Goal: Task Accomplishment & Management: Use online tool/utility

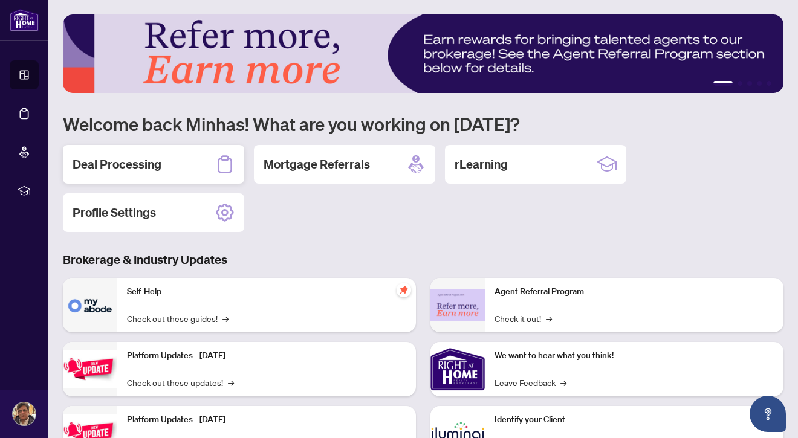
click at [155, 166] on h2 "Deal Processing" at bounding box center [117, 164] width 89 height 17
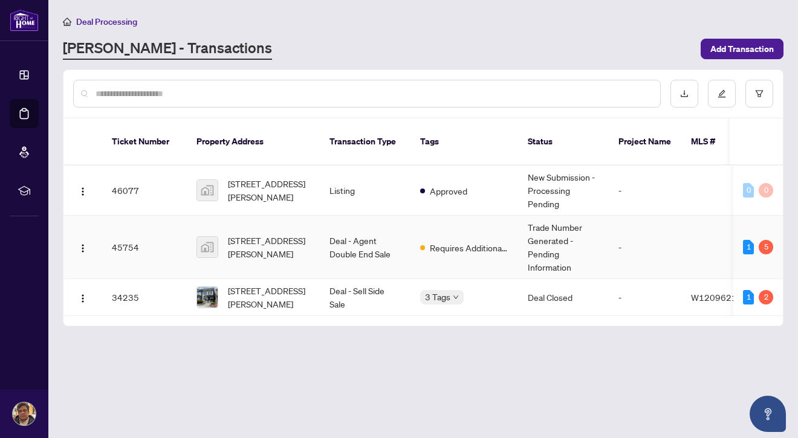
click at [166, 236] on td "45754" at bounding box center [144, 247] width 85 height 63
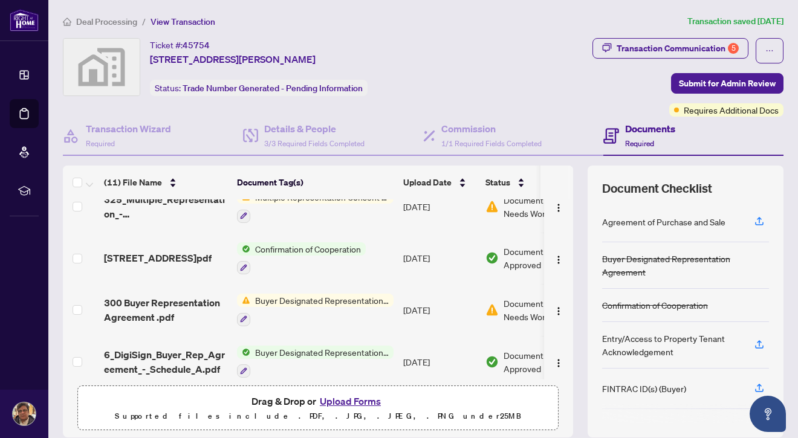
scroll to position [272, 0]
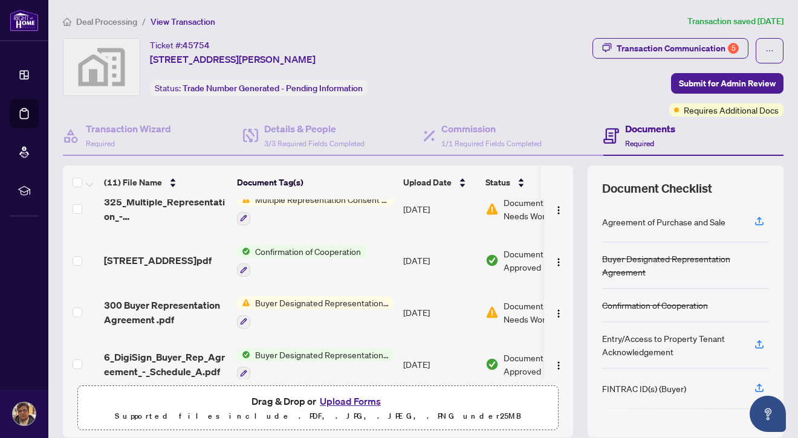
click at [294, 314] on div at bounding box center [315, 321] width 156 height 15
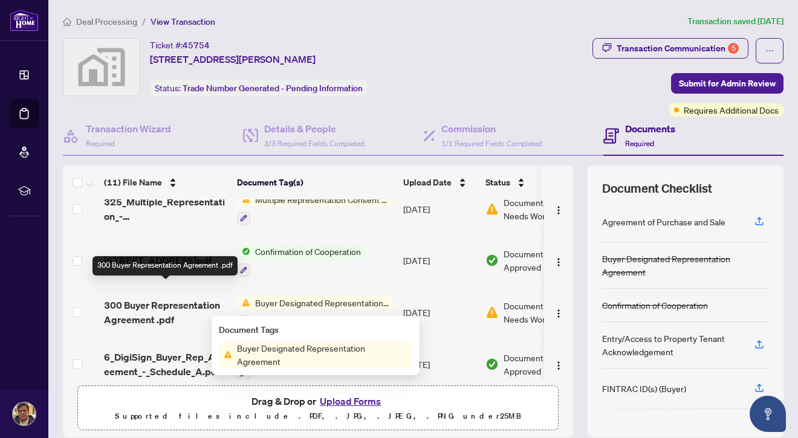
click at [171, 298] on span "300 Buyer Representation Agreement .pdf" at bounding box center [165, 312] width 123 height 29
